Goal: Transaction & Acquisition: Purchase product/service

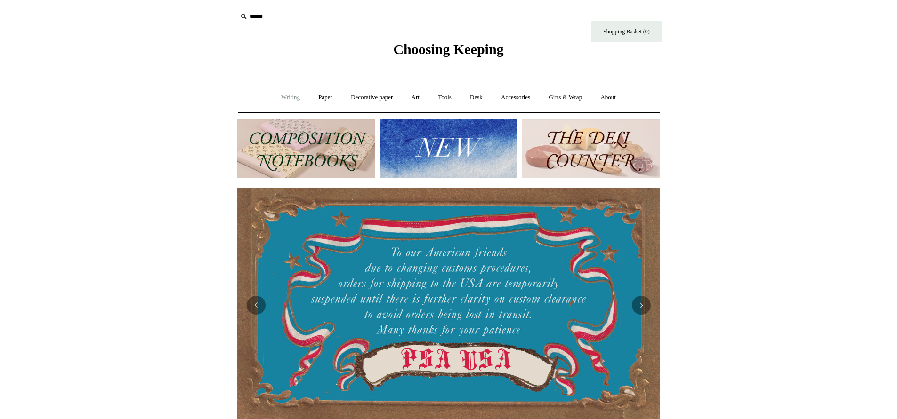
click at [283, 96] on link "Writing +" at bounding box center [291, 97] width 36 height 25
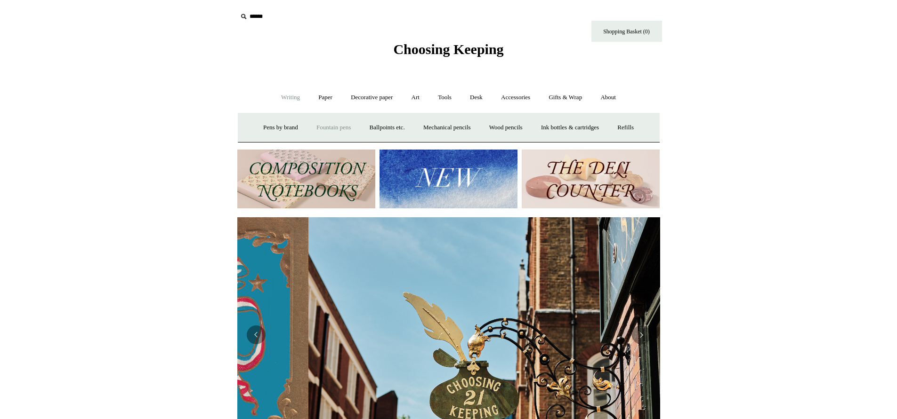
scroll to position [0, 423]
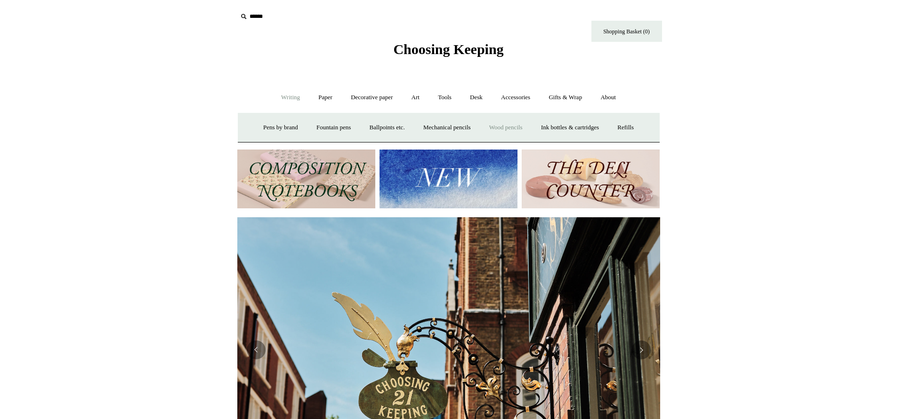
click at [516, 125] on link "Wood pencils +" at bounding box center [506, 127] width 50 height 25
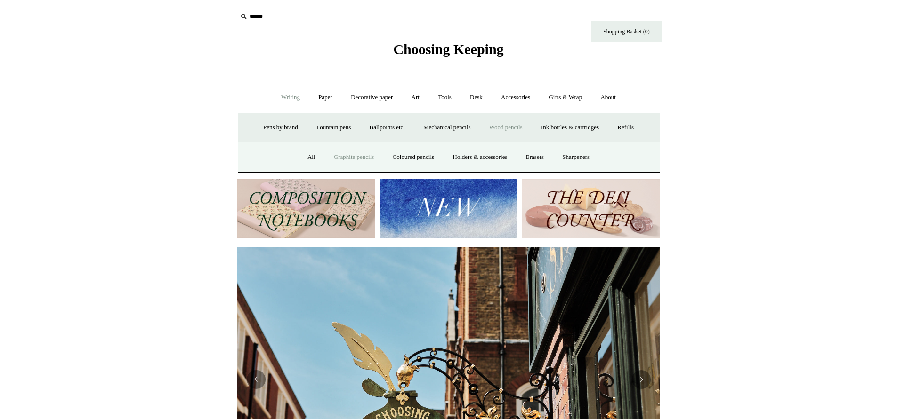
click at [337, 157] on link "Graphite pencils" at bounding box center [353, 157] width 57 height 25
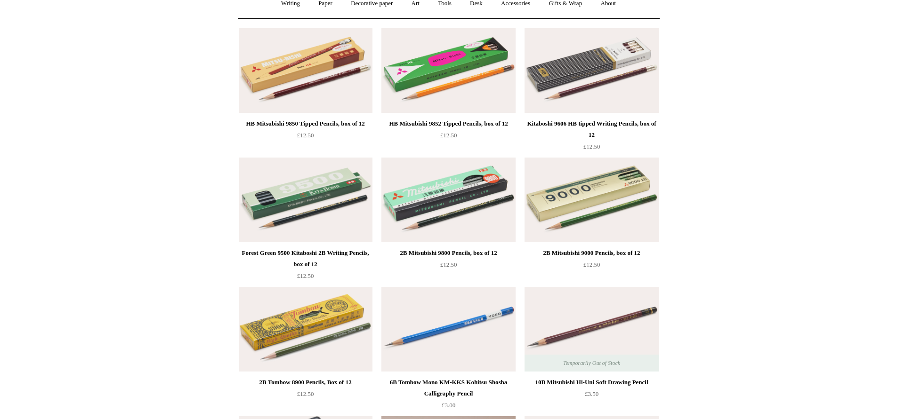
scroll to position [176, 0]
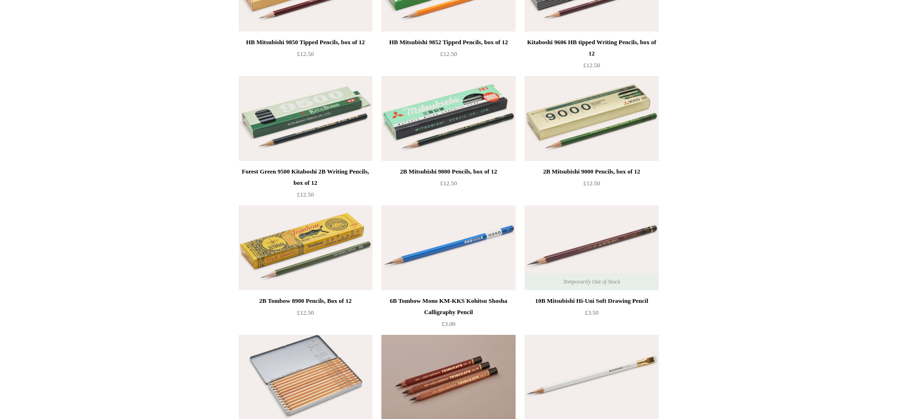
click at [302, 298] on div "2B Tombow 8900 Pencils, Box of 12" at bounding box center [305, 301] width 129 height 11
